Goal: Find specific page/section: Find specific page/section

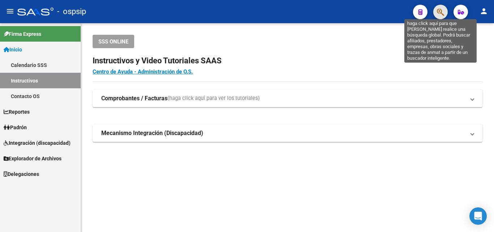
click at [439, 16] on icon "button" at bounding box center [440, 12] width 7 height 8
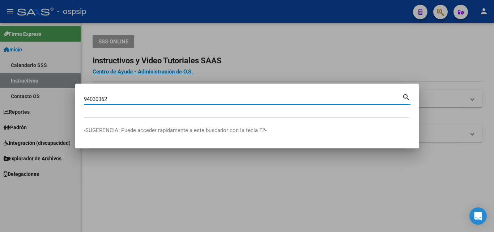
type input "94030362"
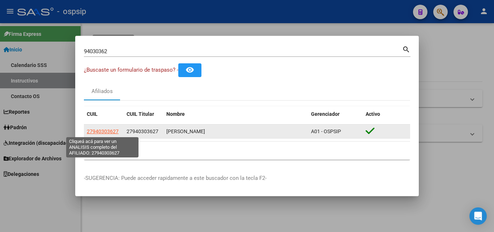
click at [106, 133] on span "27940303627" at bounding box center [103, 131] width 32 height 6
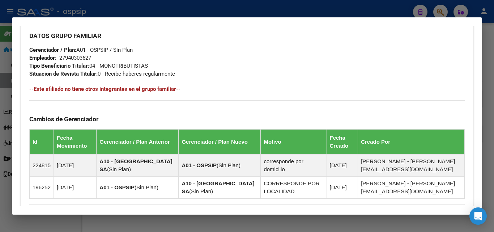
scroll to position [330, 0]
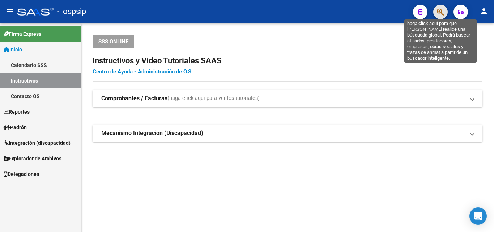
click at [437, 14] on icon "button" at bounding box center [440, 12] width 7 height 8
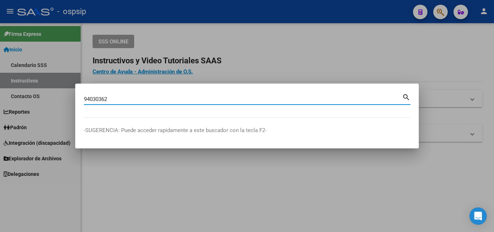
type input "94030362"
click at [405, 97] on mat-icon "search" at bounding box center [406, 96] width 8 height 9
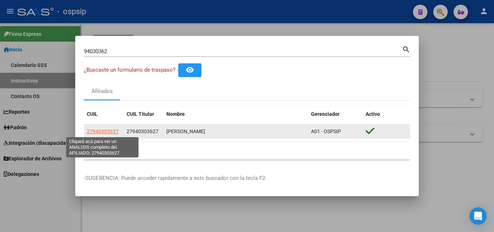
click at [100, 130] on span "27940303627" at bounding box center [103, 131] width 32 height 6
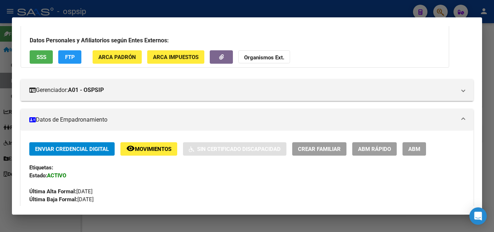
scroll to position [36, 0]
